Goal: Task Accomplishment & Management: Complete application form

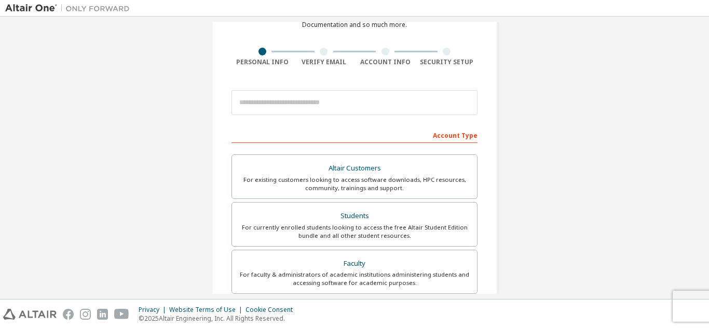
scroll to position [61, 0]
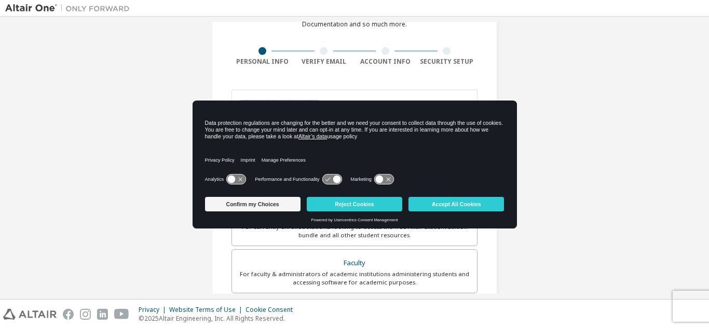
click at [532, 155] on div "Create an Altair One Account For Free Trials, Licenses, Downloads, Learning & D…" at bounding box center [354, 235] width 698 height 549
click at [152, 188] on div "Create an Altair One Account For Free Trials, Licenses, Downloads, Learning & D…" at bounding box center [354, 235] width 698 height 549
click at [374, 205] on button "Reject Cookies" at bounding box center [354, 204] width 95 height 15
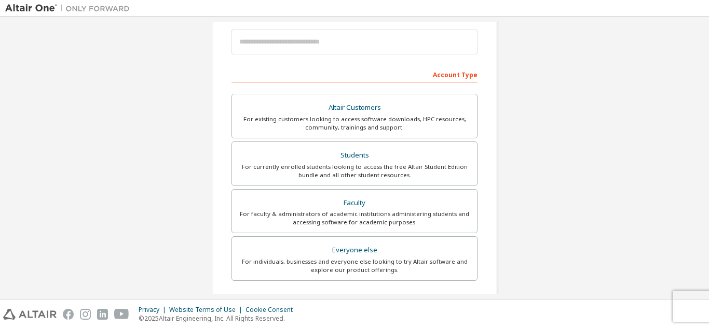
scroll to position [121, 0]
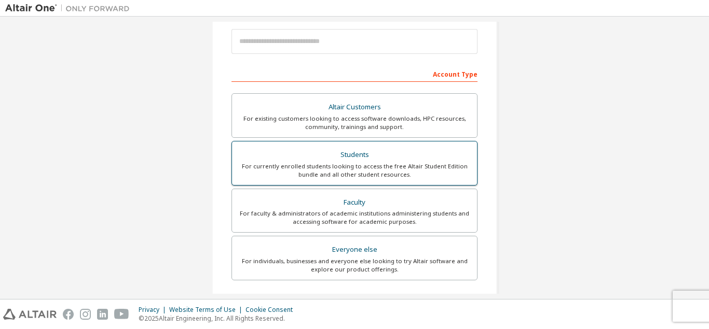
click at [380, 152] on div "Students" at bounding box center [354, 155] width 232 height 15
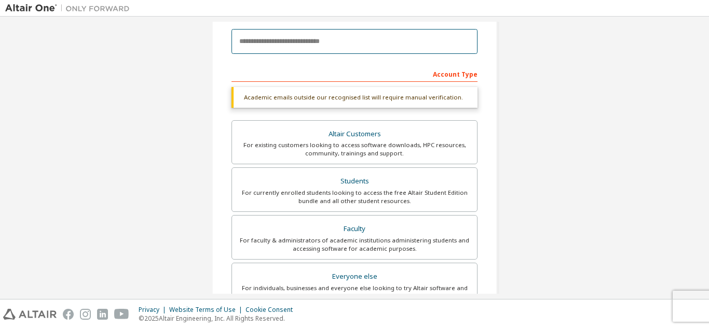
click at [353, 48] on input "email" at bounding box center [354, 41] width 246 height 25
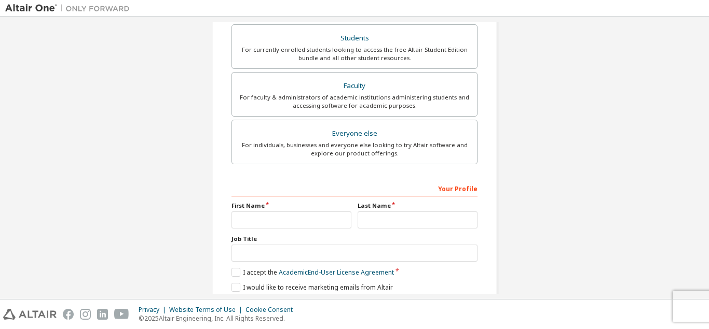
scroll to position [305, 0]
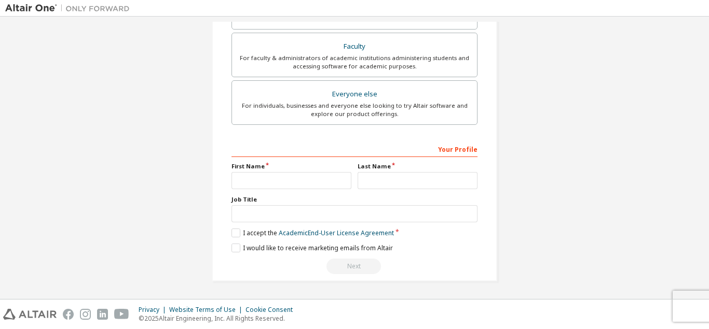
type input "**********"
click at [319, 178] on input "text" at bounding box center [291, 180] width 120 height 17
type input "***"
click at [425, 177] on input "text" at bounding box center [417, 180] width 120 height 17
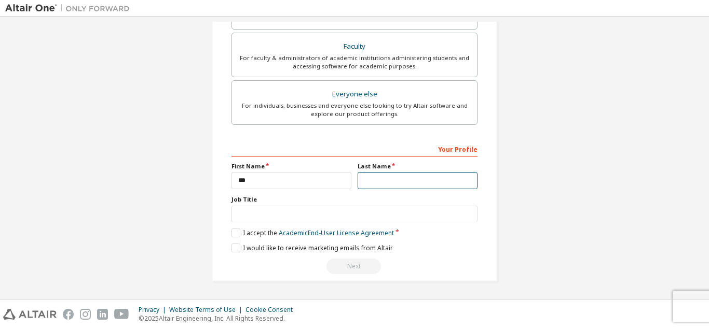
type input "*"
type input "****"
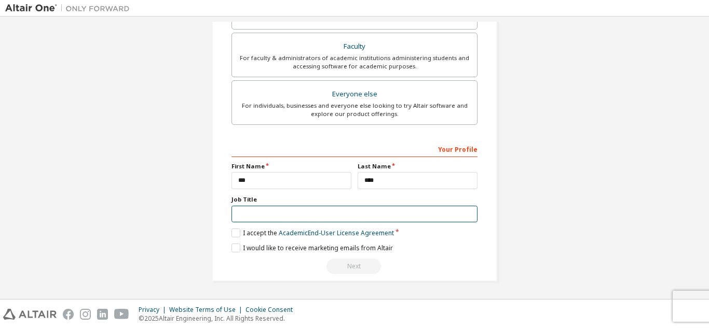
click at [342, 211] on input "text" at bounding box center [354, 214] width 246 height 17
click at [239, 237] on label "I accept the Academic End-User License Agreement" at bounding box center [312, 233] width 162 height 9
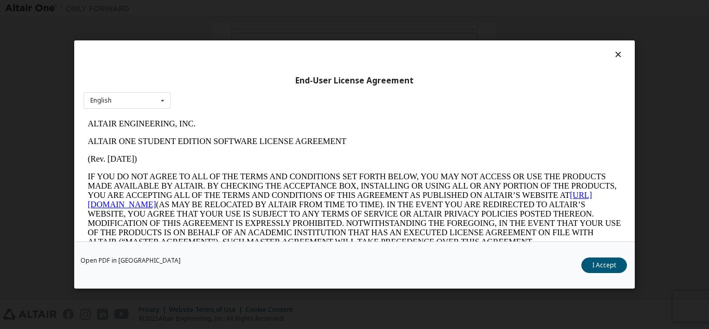
scroll to position [0, 0]
click at [616, 60] on div at bounding box center [355, 57] width 542 height 15
click at [618, 55] on icon at bounding box center [618, 54] width 11 height 9
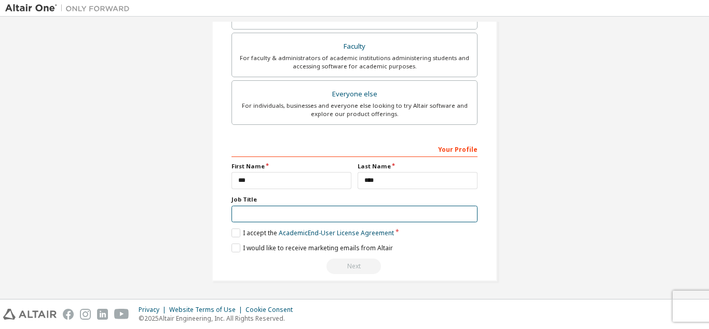
click at [258, 214] on input "text" at bounding box center [354, 214] width 246 height 17
type input "*******"
click at [240, 235] on label "I accept the Academic End-User License Agreement" at bounding box center [312, 233] width 162 height 9
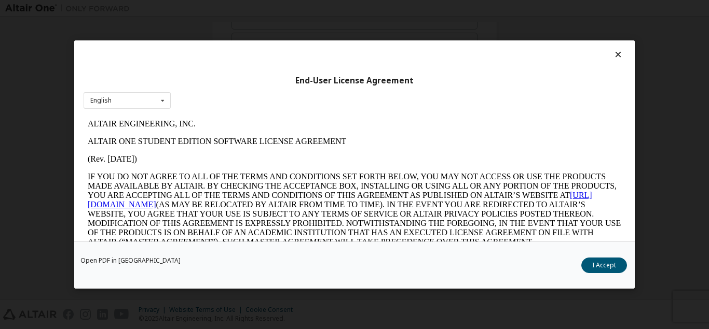
click at [619, 54] on icon at bounding box center [618, 54] width 11 height 9
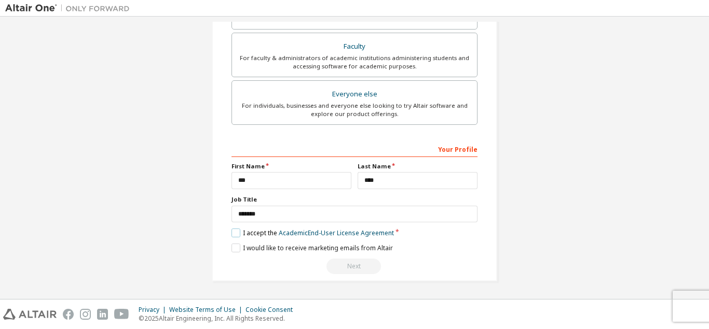
click at [234, 234] on label "I accept the Academic End-User License Agreement" at bounding box center [312, 233] width 162 height 9
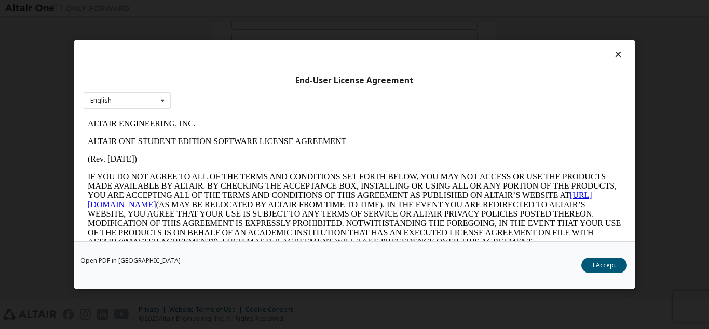
click at [617, 61] on div at bounding box center [355, 57] width 542 height 15
click at [602, 266] on button "I Accept" at bounding box center [604, 266] width 46 height 16
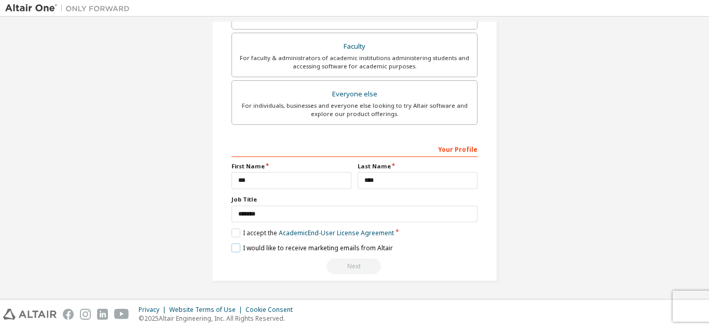
click at [233, 249] on label "I would like to receive marketing emails from Altair" at bounding box center [311, 248] width 161 height 9
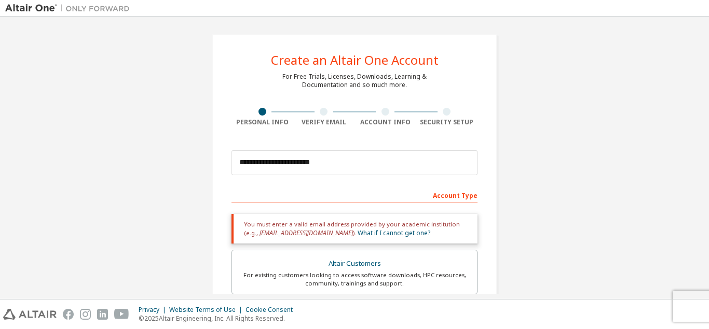
scroll to position [108, 0]
